Goal: Task Accomplishment & Management: Manage account settings

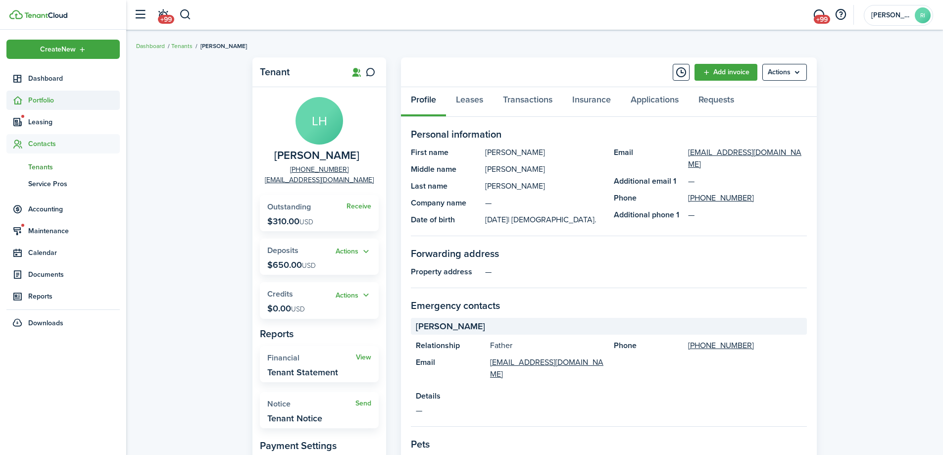
click at [47, 101] on span "Portfolio" at bounding box center [74, 100] width 92 height 10
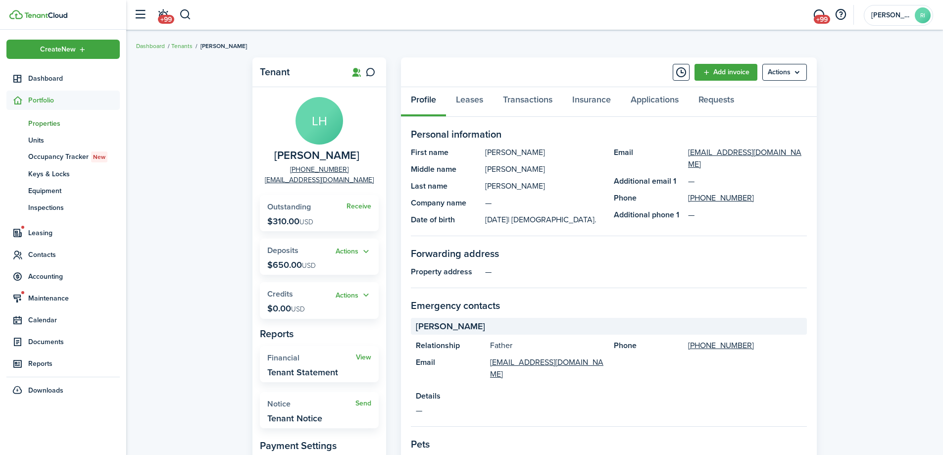
click at [44, 120] on span "Properties" at bounding box center [74, 123] width 92 height 10
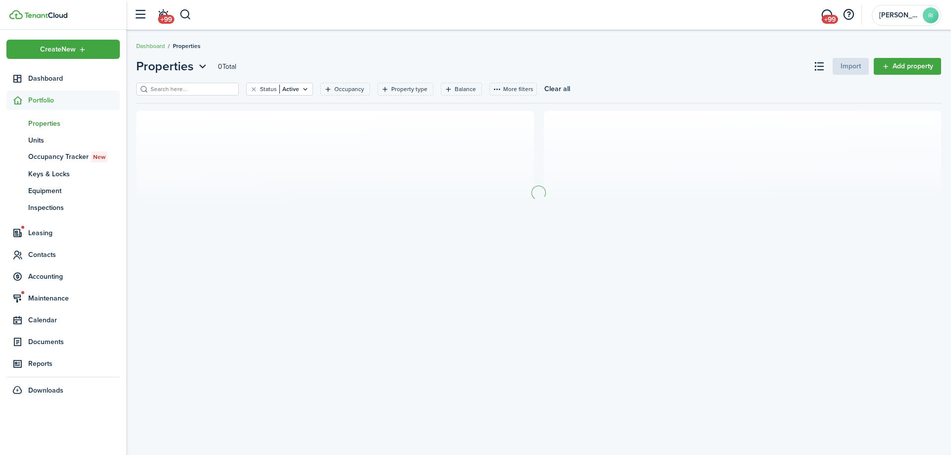
click at [204, 92] on input "search" at bounding box center [191, 89] width 87 height 9
click at [160, 85] on input "126 ill" at bounding box center [191, 89] width 87 height 9
type input "126 mill"
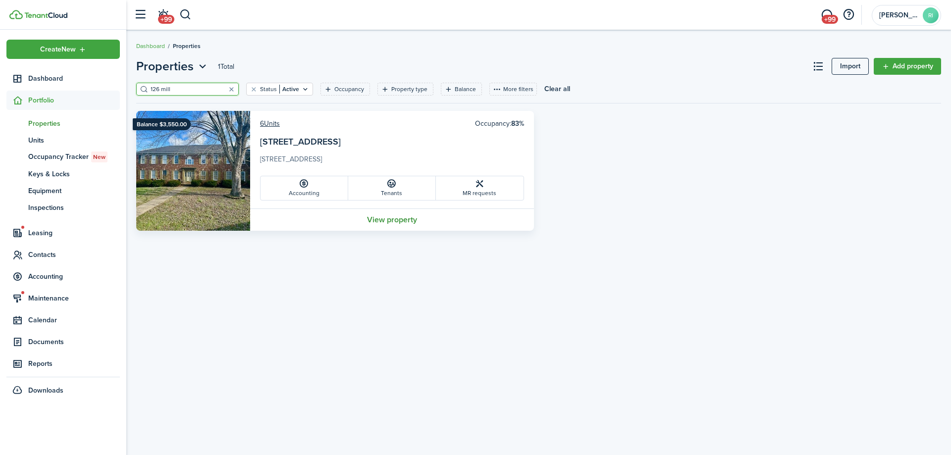
click at [411, 215] on link "View property" at bounding box center [392, 219] width 284 height 22
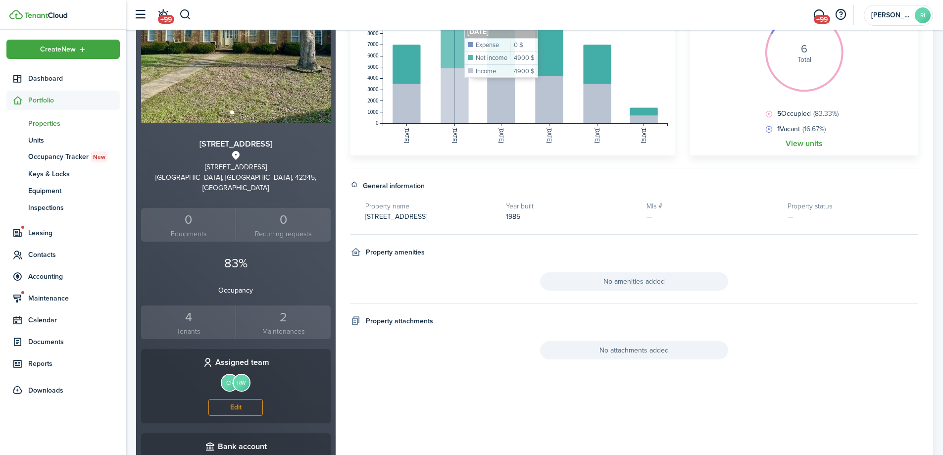
scroll to position [165, 0]
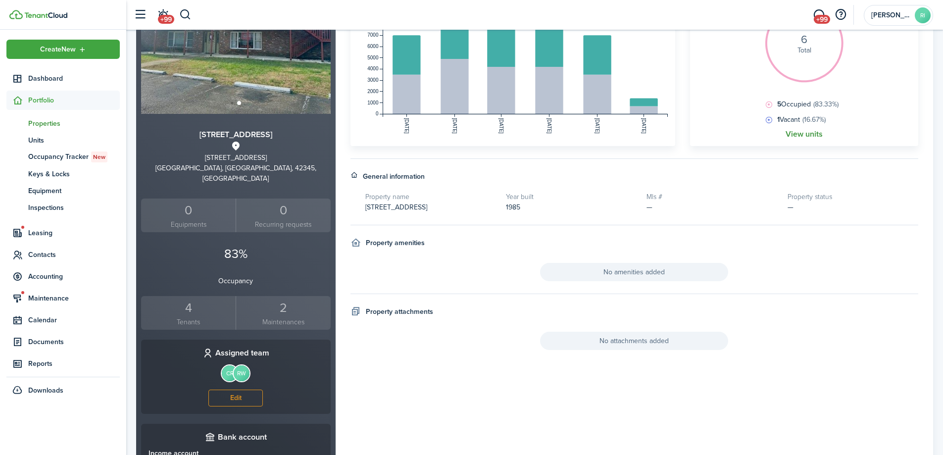
click at [806, 136] on link "View units" at bounding box center [804, 134] width 37 height 9
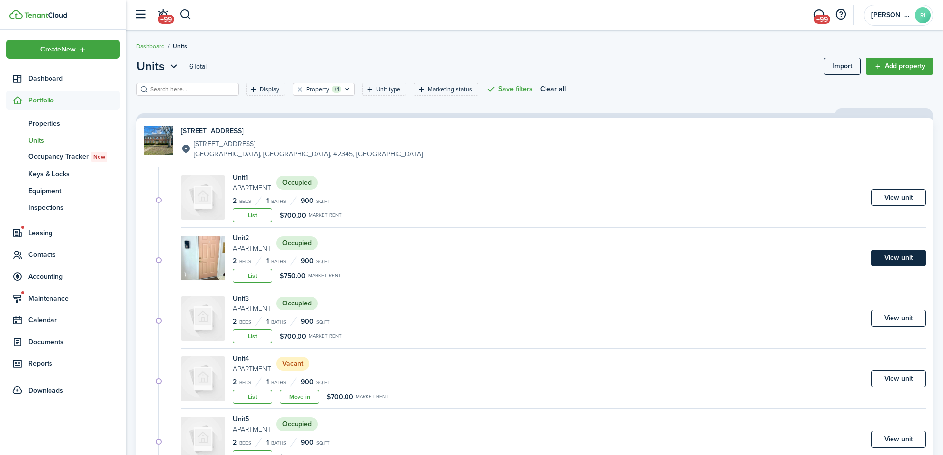
click at [891, 256] on link "View unit" at bounding box center [898, 258] width 54 height 17
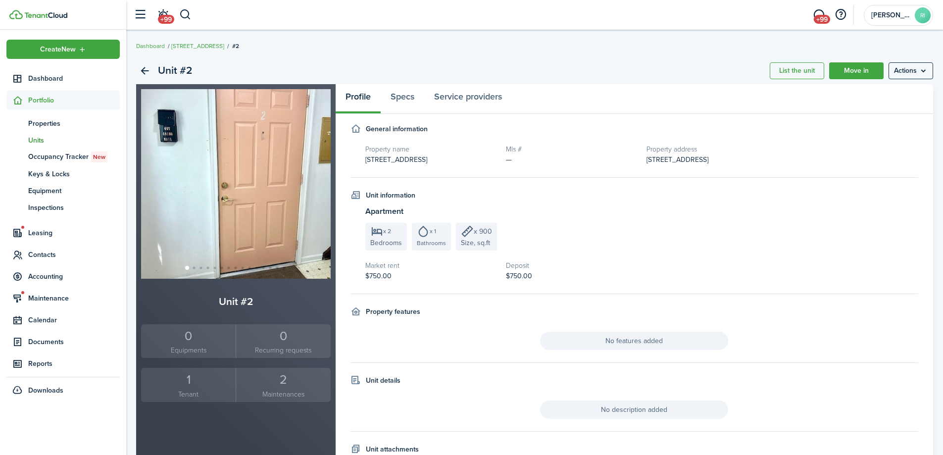
click at [190, 381] on div "1" at bounding box center [189, 379] width 90 height 19
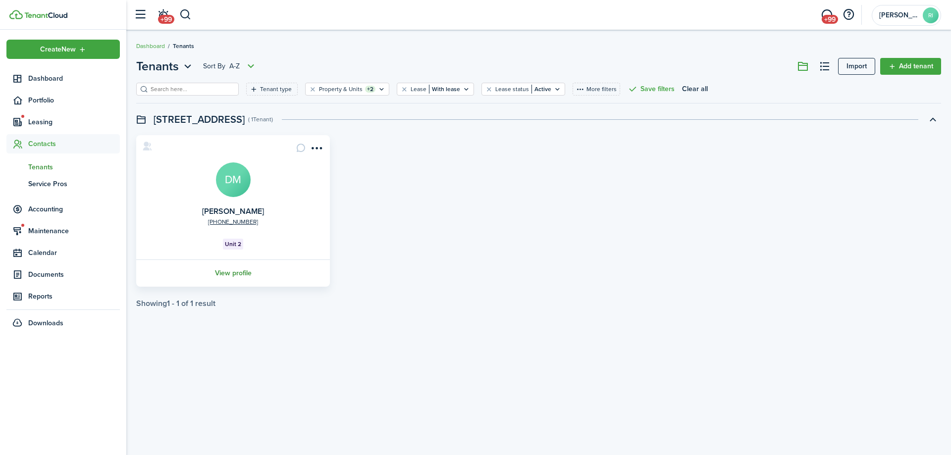
click at [235, 274] on link "View profile" at bounding box center [233, 272] width 197 height 27
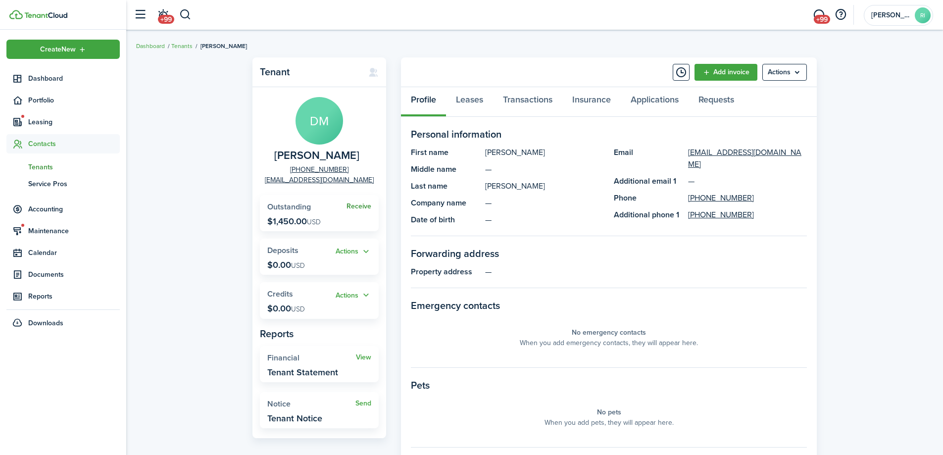
click at [358, 206] on link "Receive" at bounding box center [359, 206] width 25 height 8
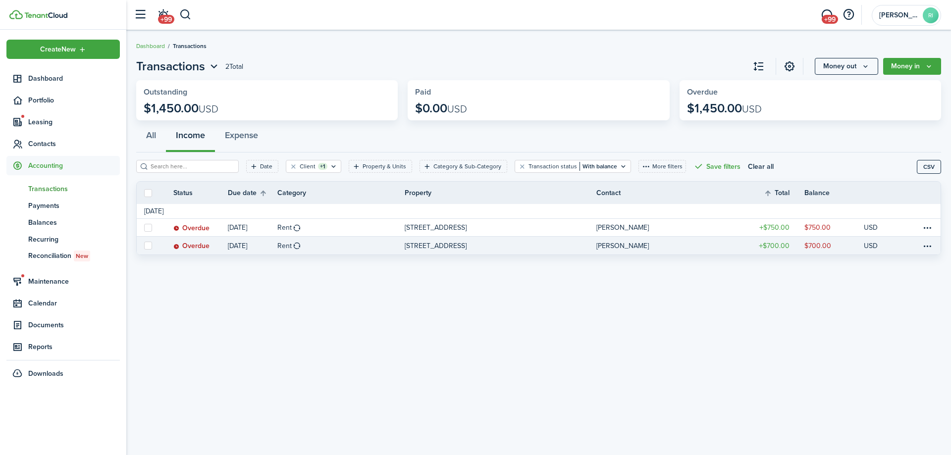
click at [150, 247] on label at bounding box center [148, 246] width 8 height 8
click at [144, 246] on input "checkbox" at bounding box center [144, 246] width 0 height 0
checkbox input "true"
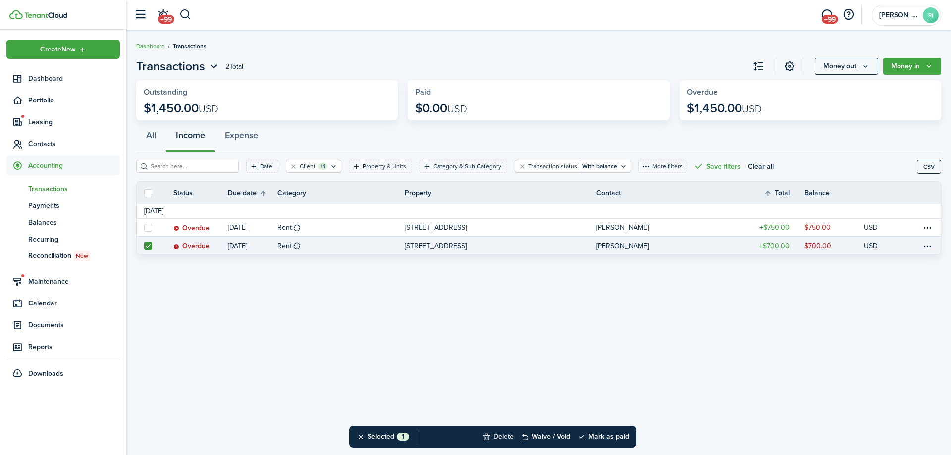
click at [499, 433] on button "Delete" at bounding box center [497, 437] width 31 height 22
click at [604, 436] on button "Confirm" at bounding box center [603, 437] width 40 height 14
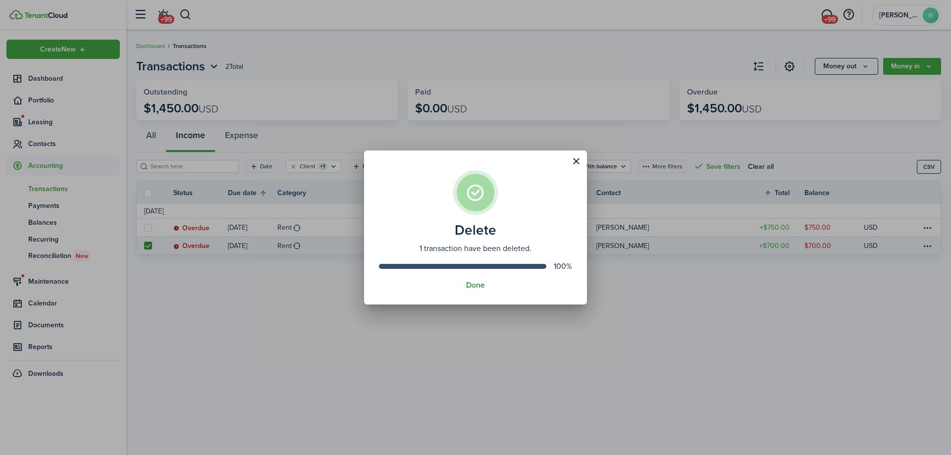
click at [478, 282] on button "Done" at bounding box center [475, 285] width 19 height 9
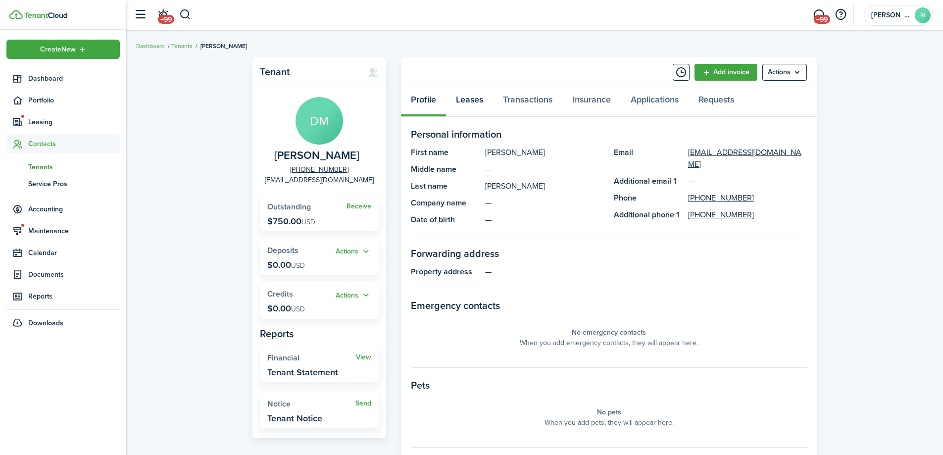
click at [476, 101] on link "Leases" at bounding box center [469, 102] width 47 height 30
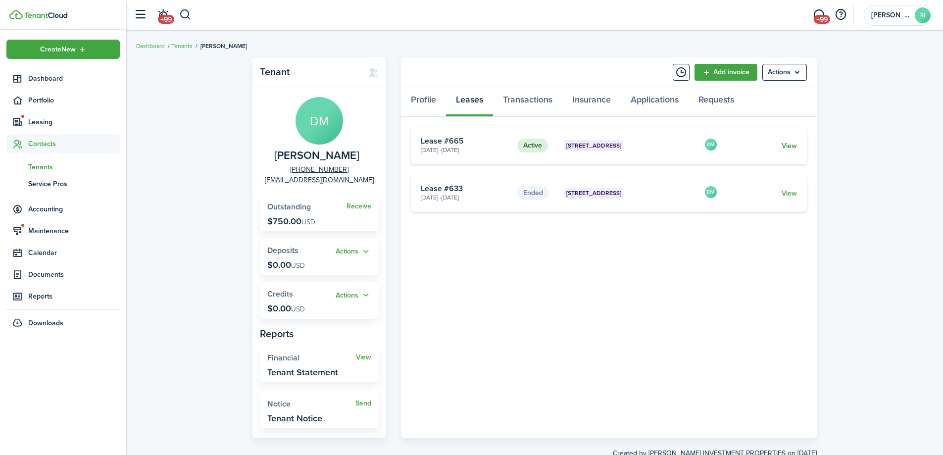
click at [789, 149] on link "View" at bounding box center [789, 146] width 15 height 10
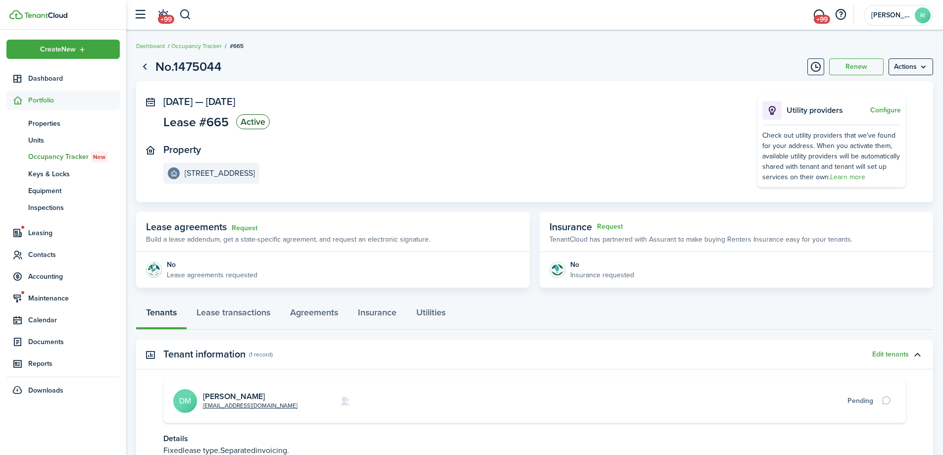
scroll to position [83, 0]
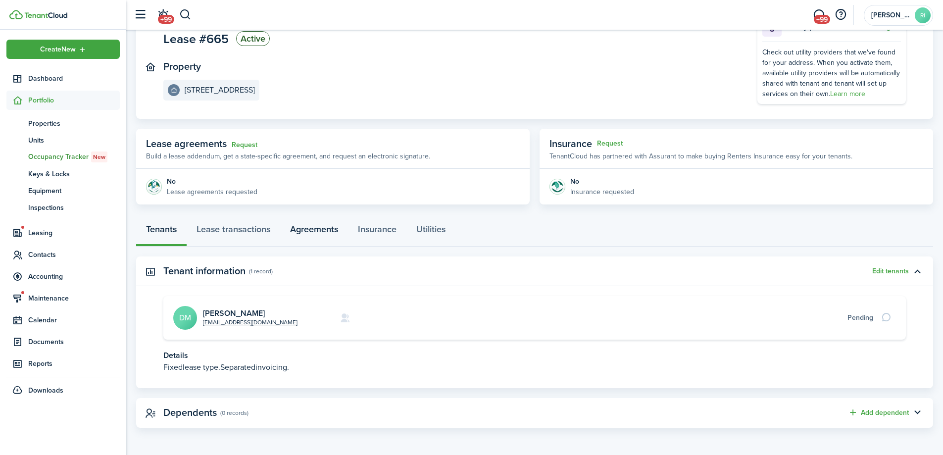
click at [317, 225] on link "Agreements" at bounding box center [314, 232] width 68 height 30
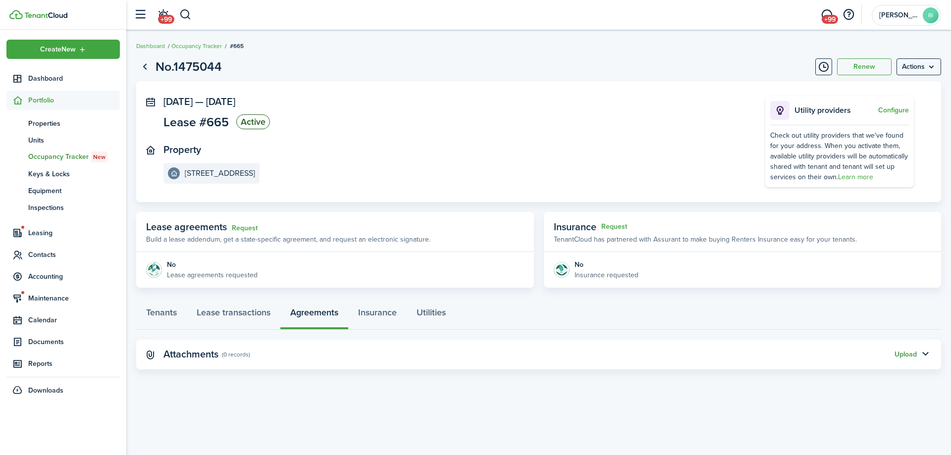
click at [909, 353] on button "Upload" at bounding box center [905, 355] width 22 height 8
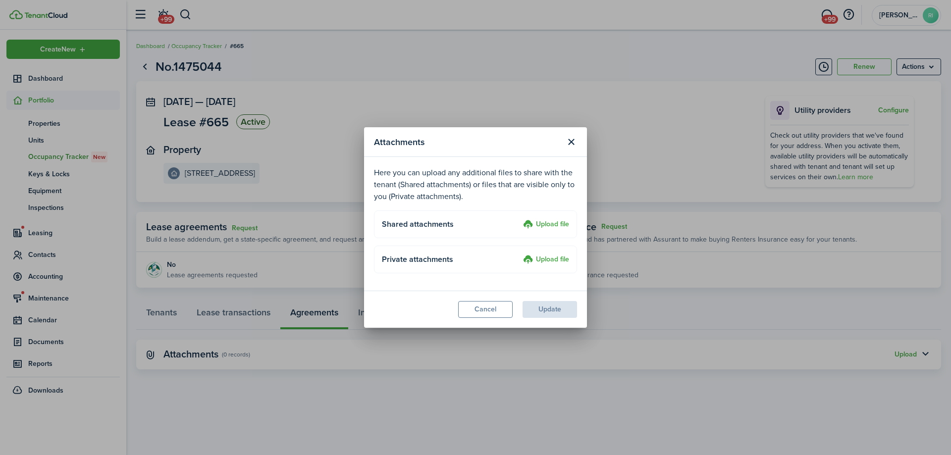
click at [552, 222] on label "Upload file" at bounding box center [546, 225] width 46 height 12
click at [519, 219] on input "Upload file" at bounding box center [519, 219] width 0 height 0
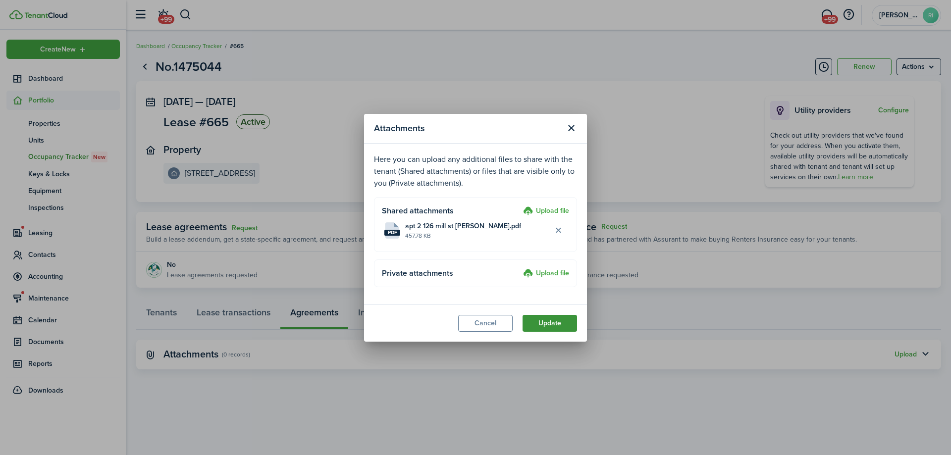
click at [547, 318] on button "Update" at bounding box center [549, 323] width 54 height 17
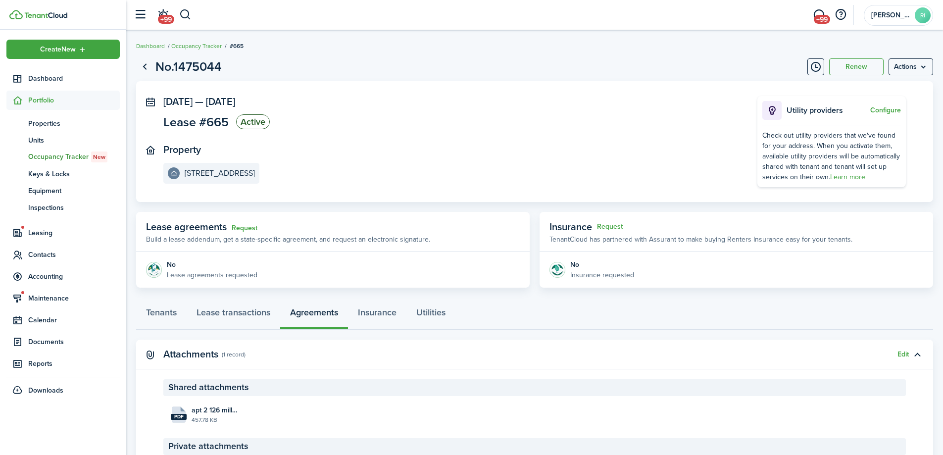
click at [423, 121] on panel-main-section "[DATE] — [DATE] Lease #665 Active" at bounding box center [445, 114] width 564 height 36
